Goal: Task Accomplishment & Management: Use online tool/utility

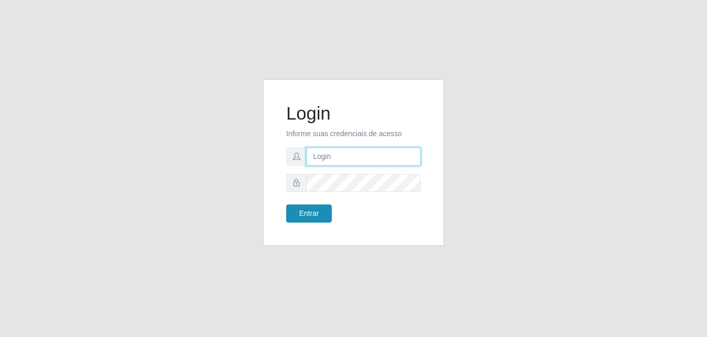
type input "[EMAIL_ADDRESS][DOMAIN_NAME]"
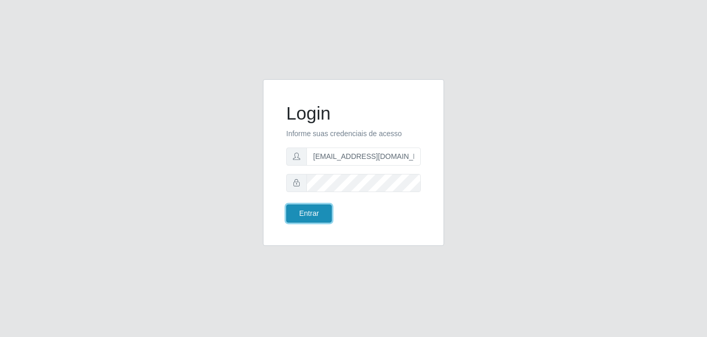
click at [302, 208] on button "Entrar" at bounding box center [309, 213] width 46 height 18
click at [302, 213] on button "Entrar" at bounding box center [309, 213] width 46 height 18
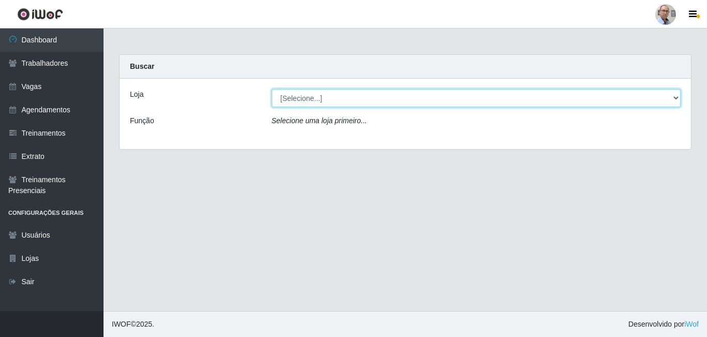
drag, startPoint x: 355, startPoint y: 99, endPoint x: 355, endPoint y: 105, distance: 6.2
click at [355, 99] on select "[Selecione...] Mar Vermelho - Loja 04" at bounding box center [476, 98] width 409 height 18
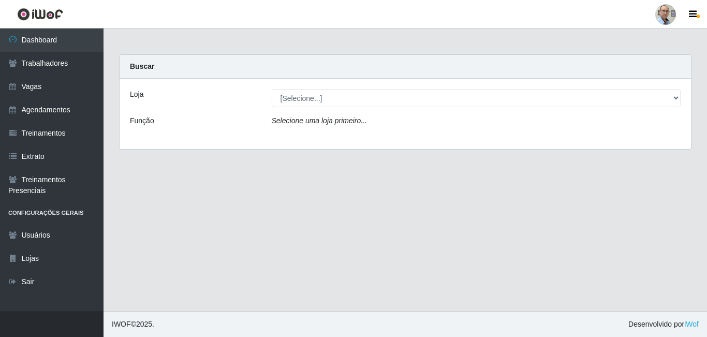
drag, startPoint x: 357, startPoint y: 137, endPoint x: 359, endPoint y: 130, distance: 7.2
click at [358, 134] on div "Loja [Selecione...] Mar Vermelho - Loja 04 Função Selecione uma loja primeiro..." at bounding box center [405, 114] width 571 height 70
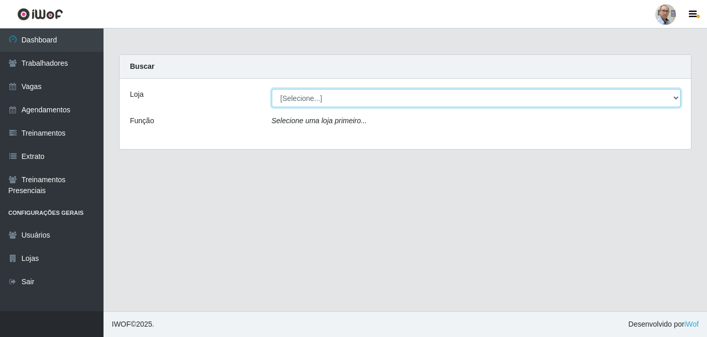
click at [349, 98] on select "[Selecione...] Mar Vermelho - Loja 04" at bounding box center [476, 98] width 409 height 18
select select "251"
click at [272, 89] on select "[Selecione...] Mar Vermelho - Loja 04" at bounding box center [476, 98] width 409 height 18
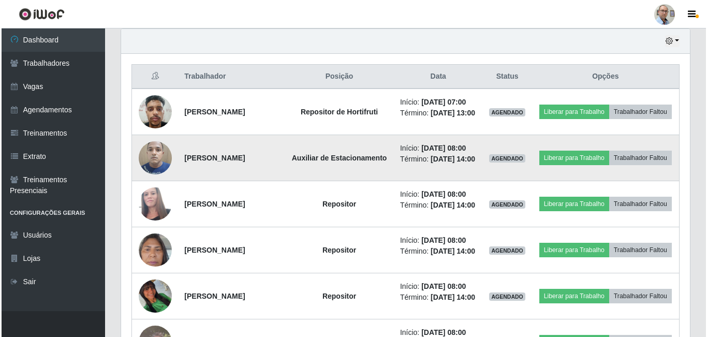
scroll to position [414, 0]
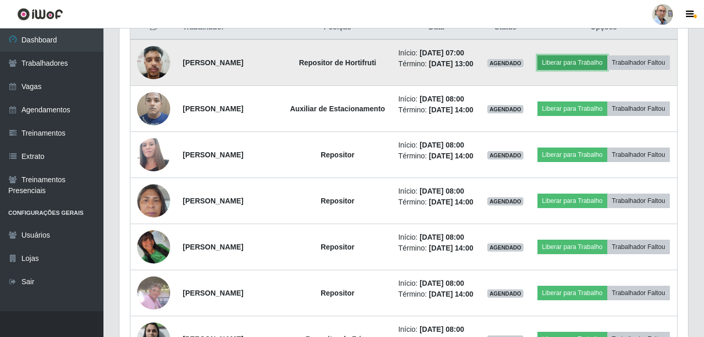
click at [586, 64] on button "Liberar para Trabalho" at bounding box center [573, 62] width 70 height 14
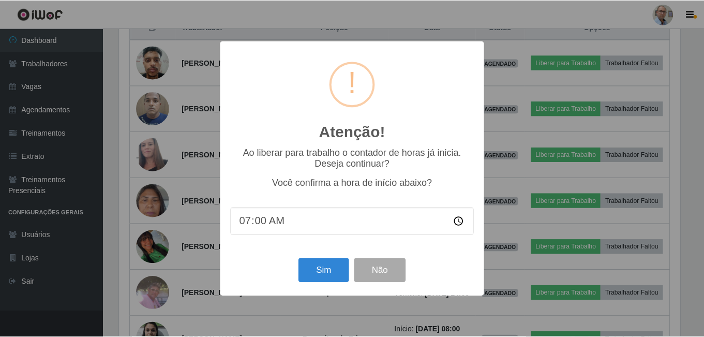
scroll to position [215, 564]
click at [328, 272] on button "Sim" at bounding box center [325, 270] width 50 height 24
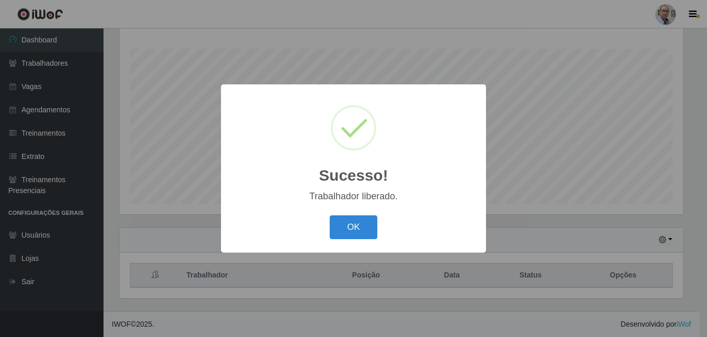
click at [355, 234] on button "OK" at bounding box center [354, 227] width 48 height 24
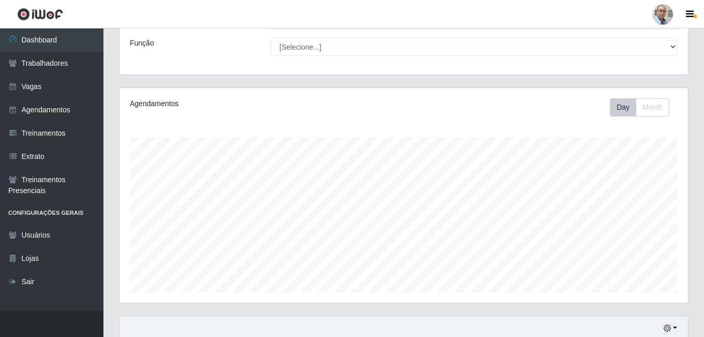
scroll to position [11, 0]
